Goal: Information Seeking & Learning: Learn about a topic

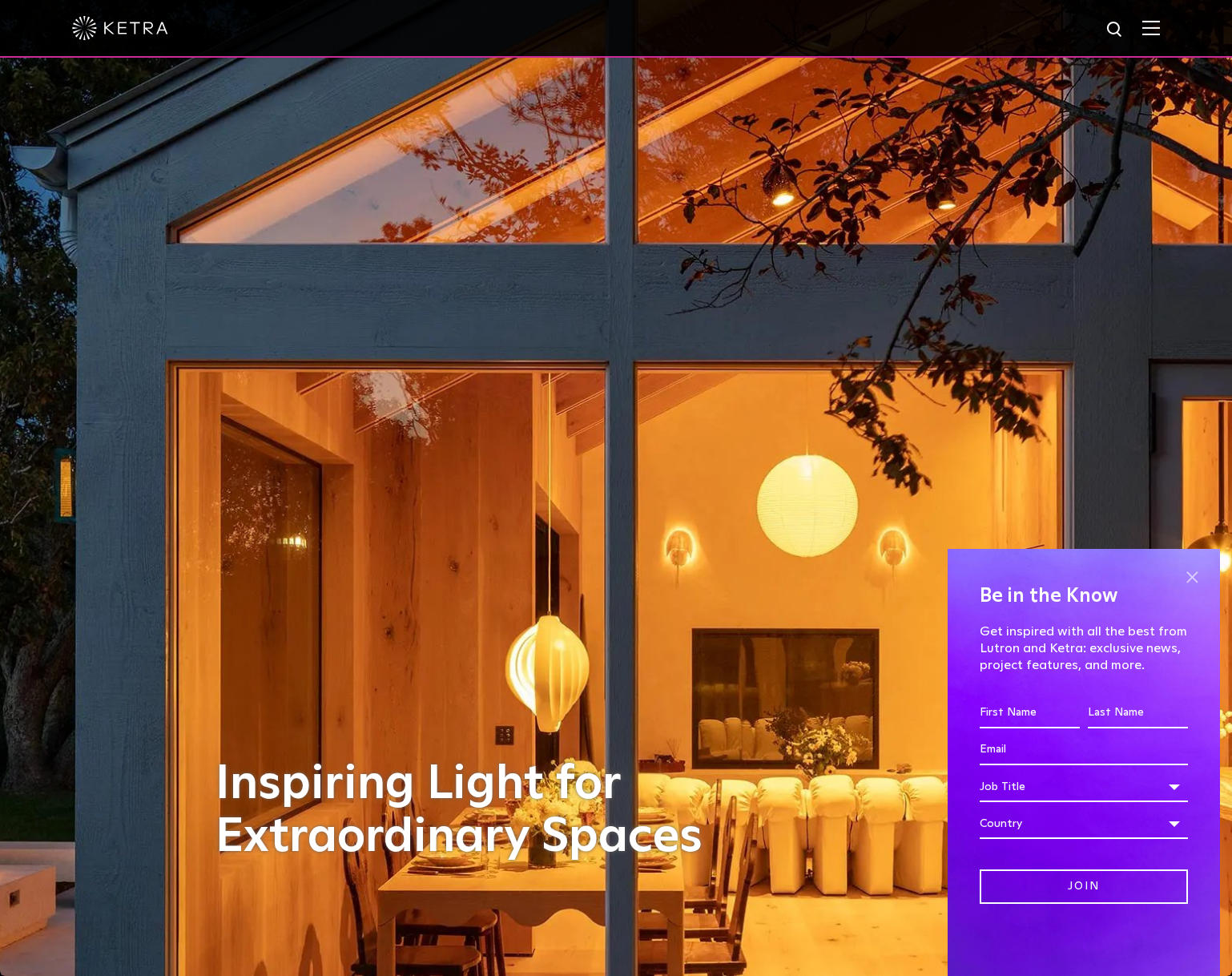
click at [1185, 571] on span at bounding box center [1192, 576] width 24 height 24
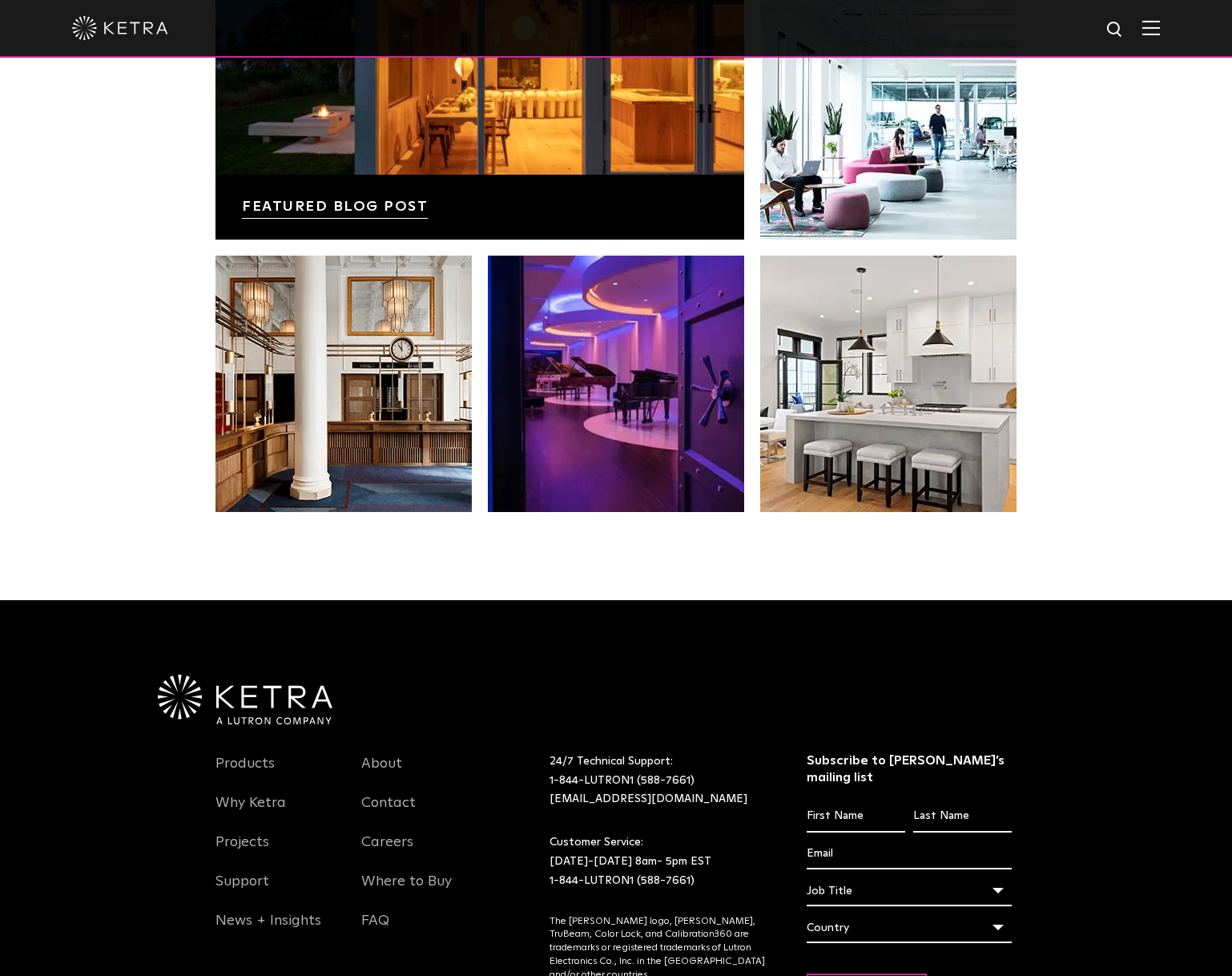
scroll to position [3369, 0]
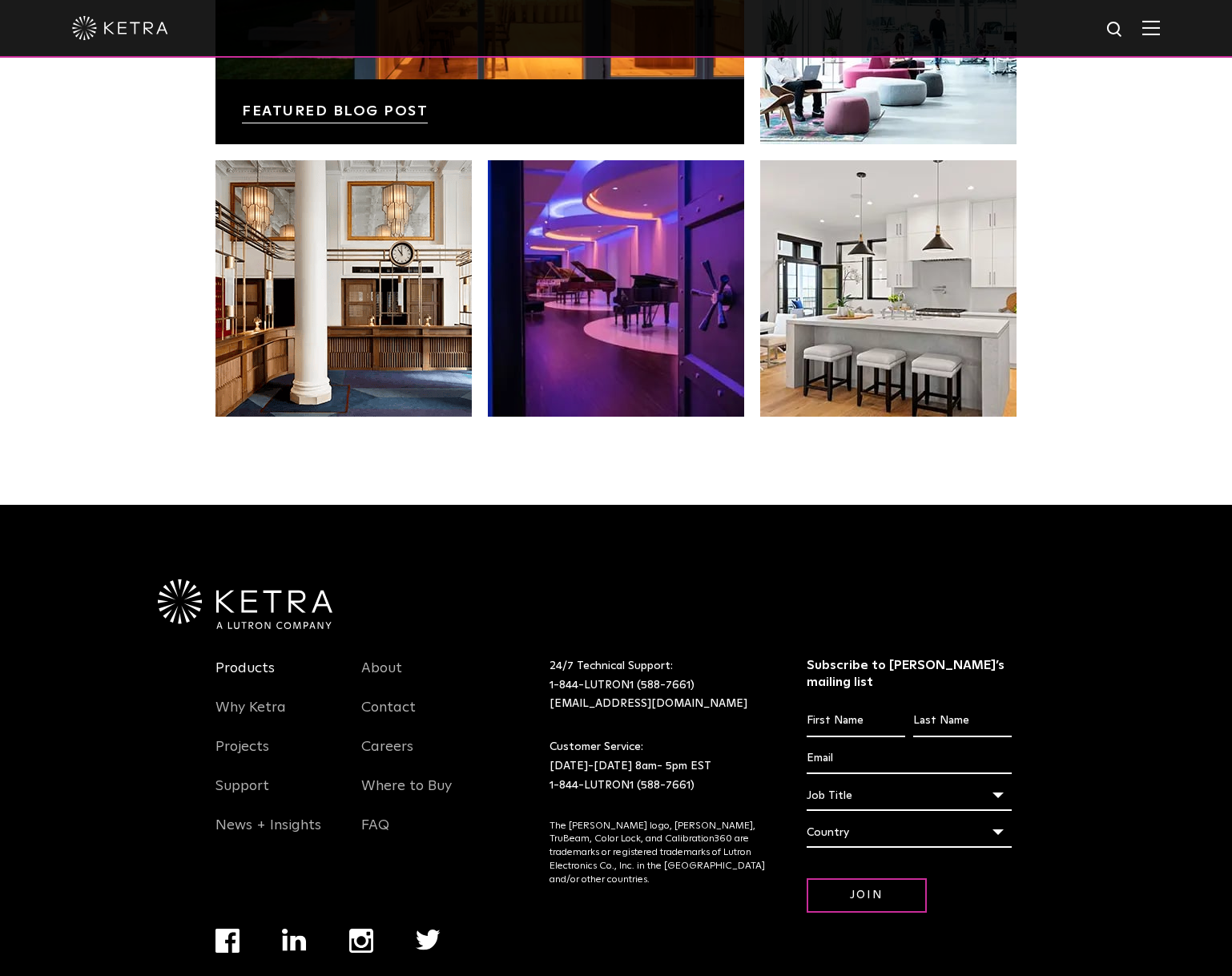
click at [242, 659] on link "Products" at bounding box center [245, 677] width 59 height 37
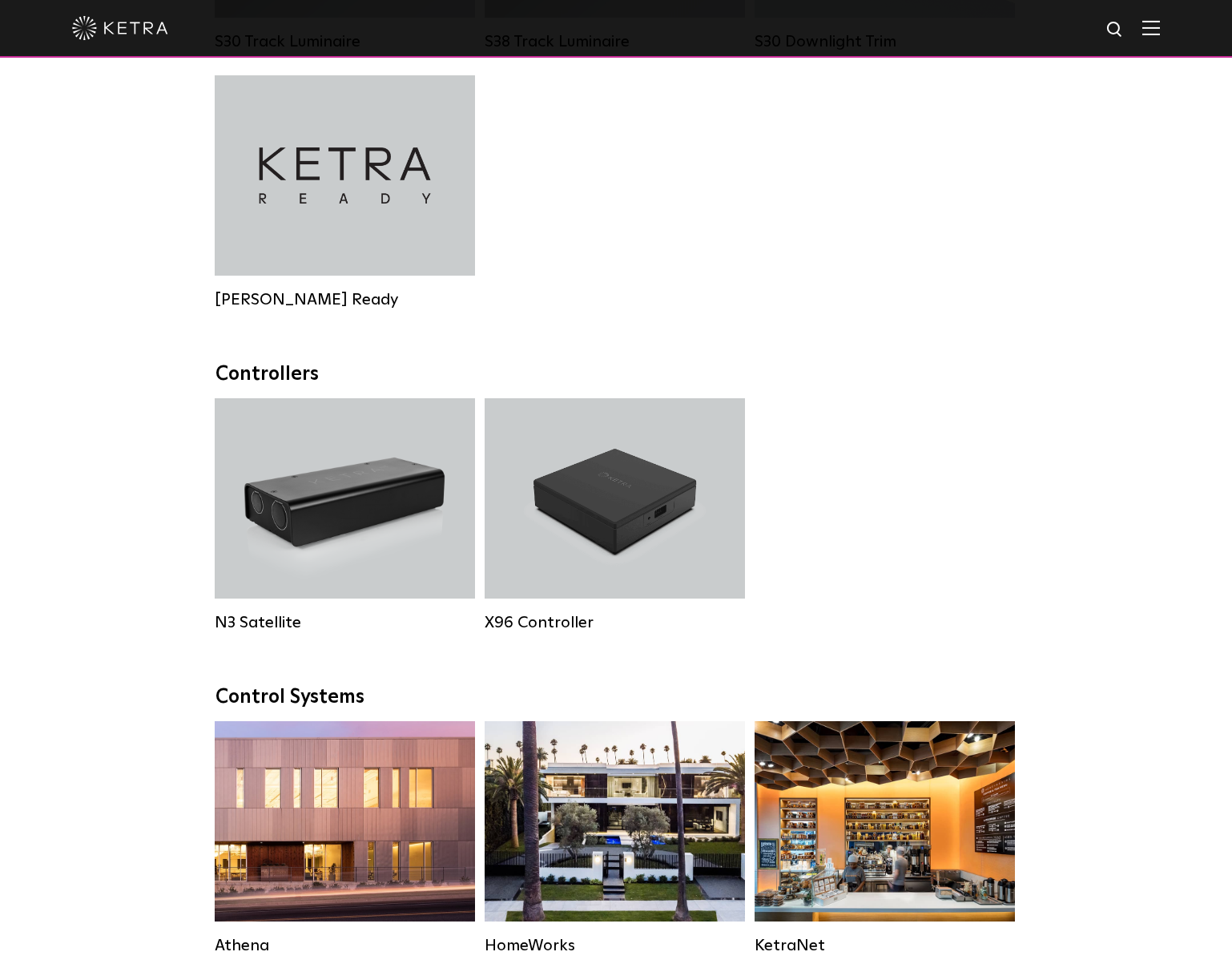
scroll to position [1922, 0]
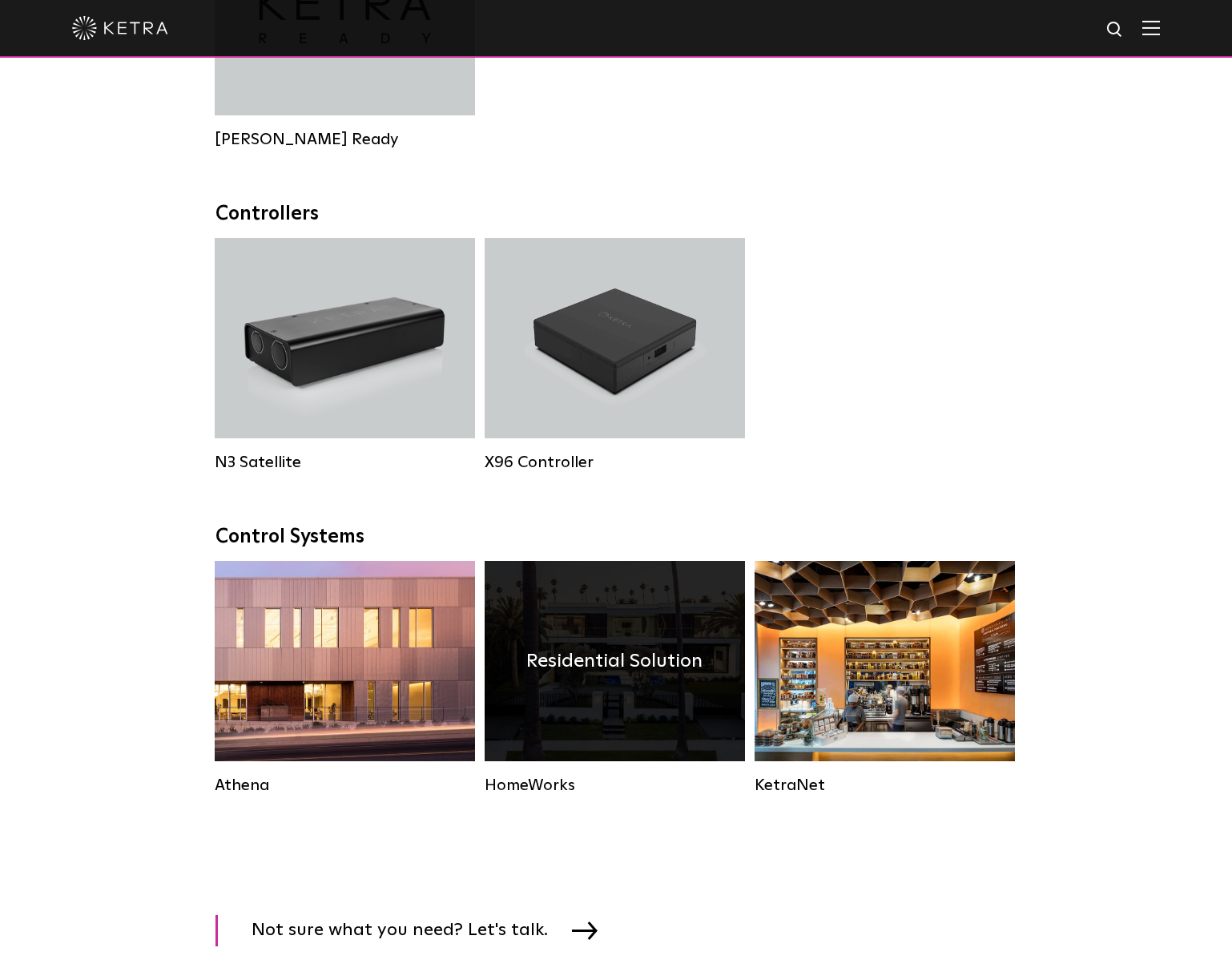
click at [667, 745] on div "Residential Solution" at bounding box center [615, 661] width 260 height 200
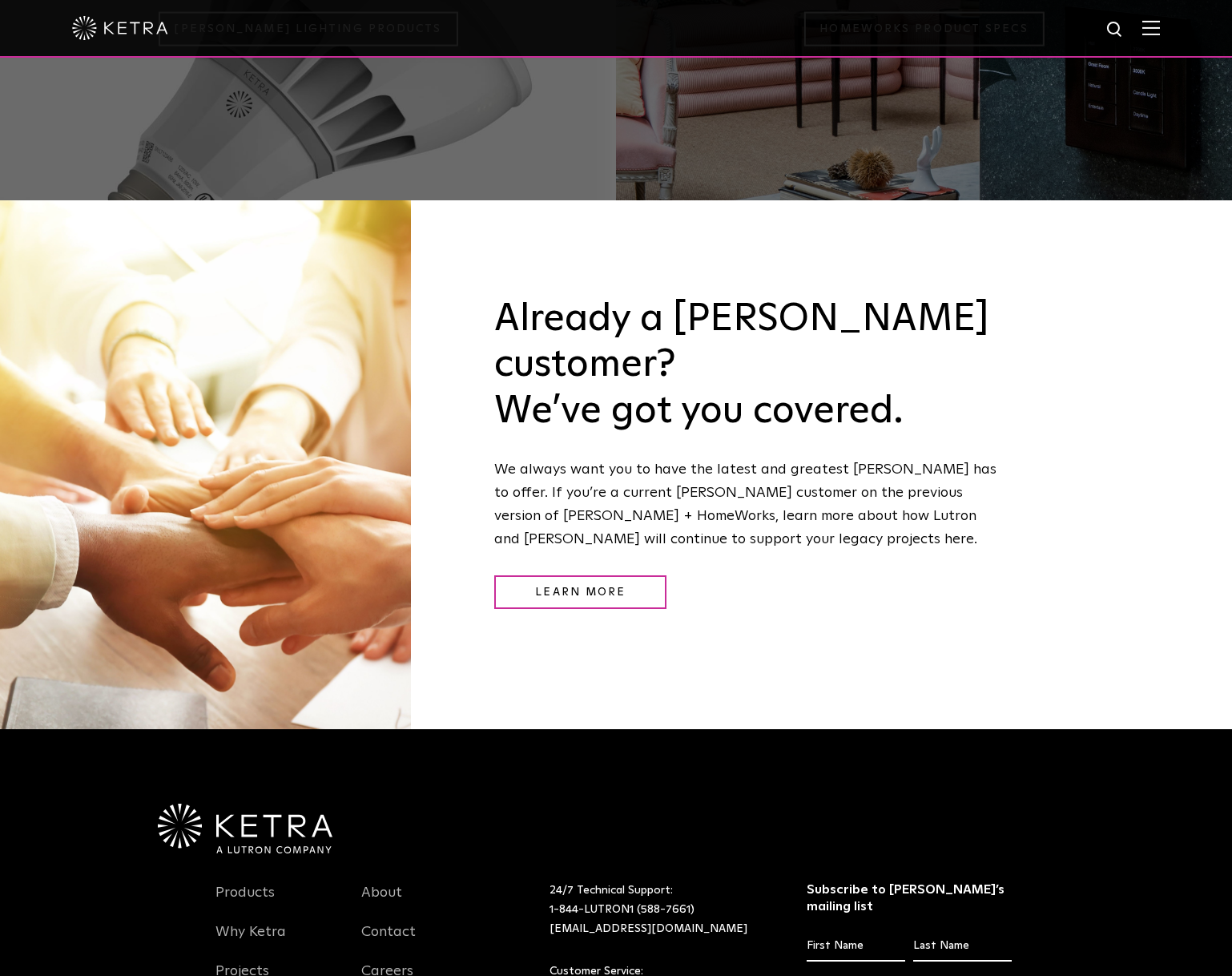
scroll to position [2120, 0]
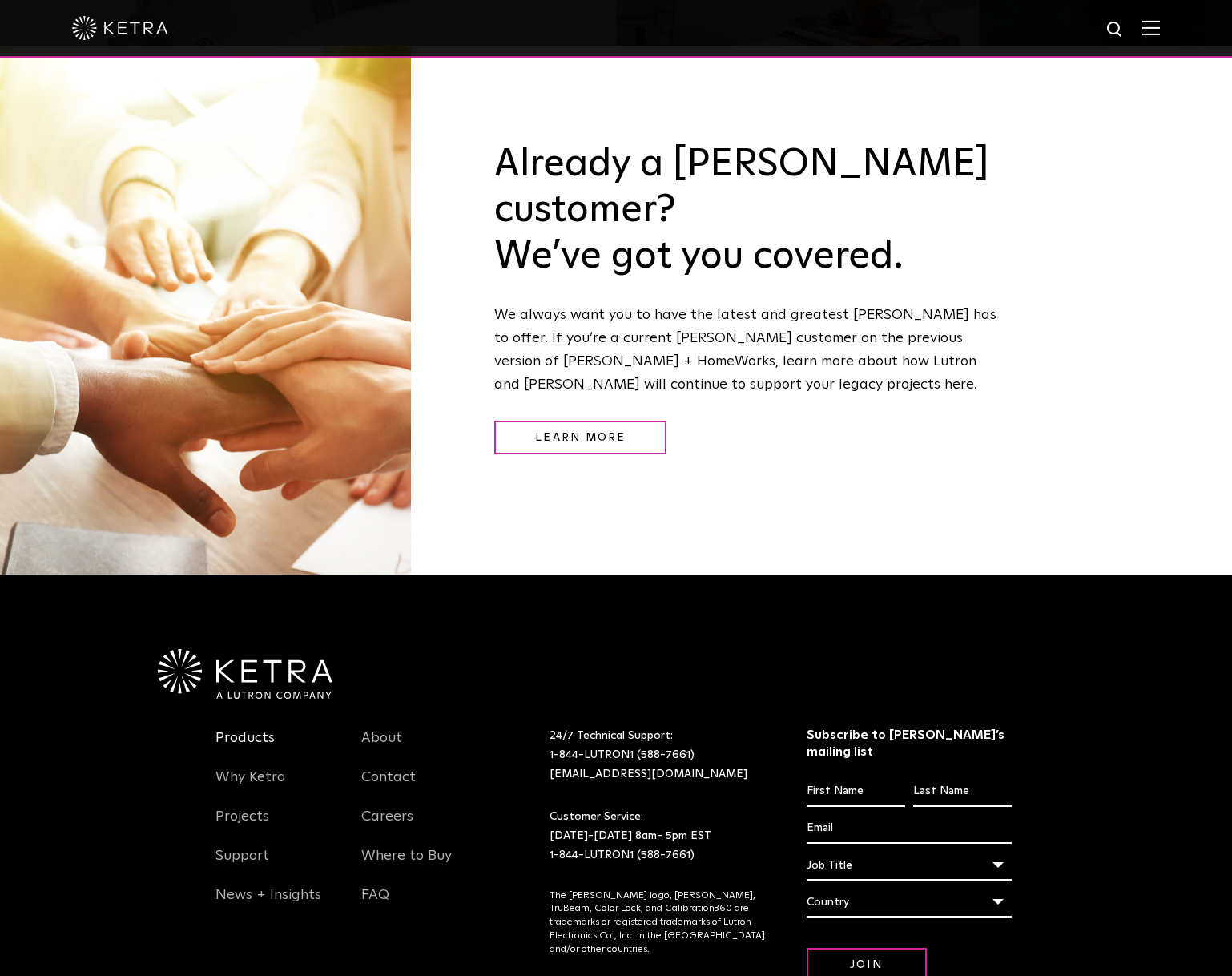
click at [219, 729] on link "Products" at bounding box center [245, 747] width 59 height 37
